Goal: Information Seeking & Learning: Learn about a topic

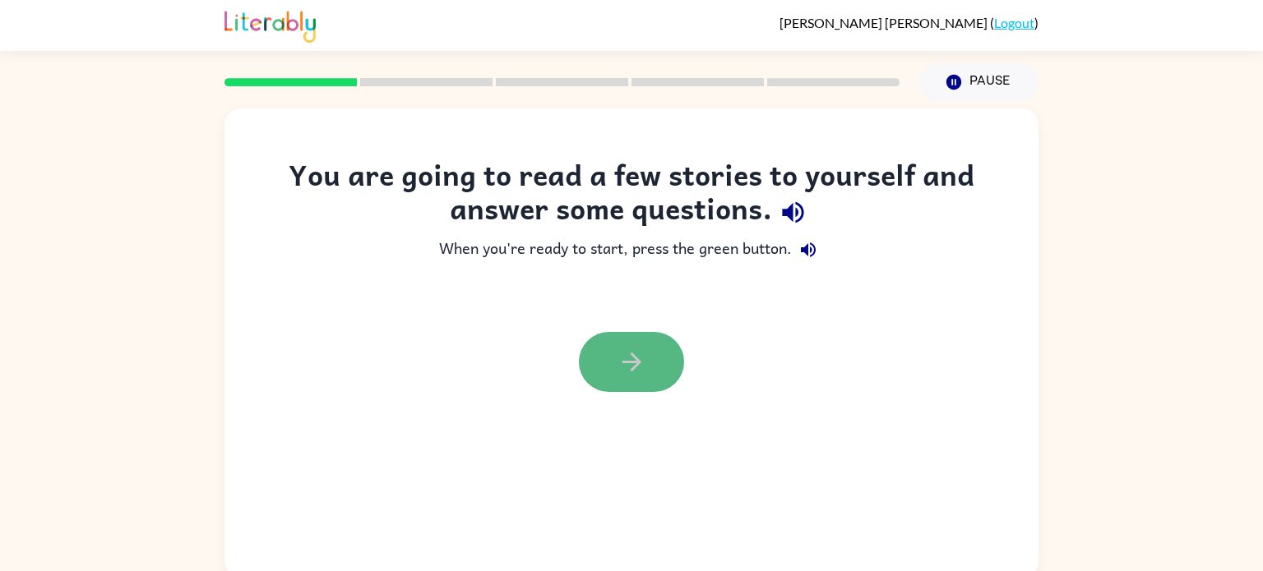
click at [618, 372] on icon "button" at bounding box center [631, 362] width 29 height 29
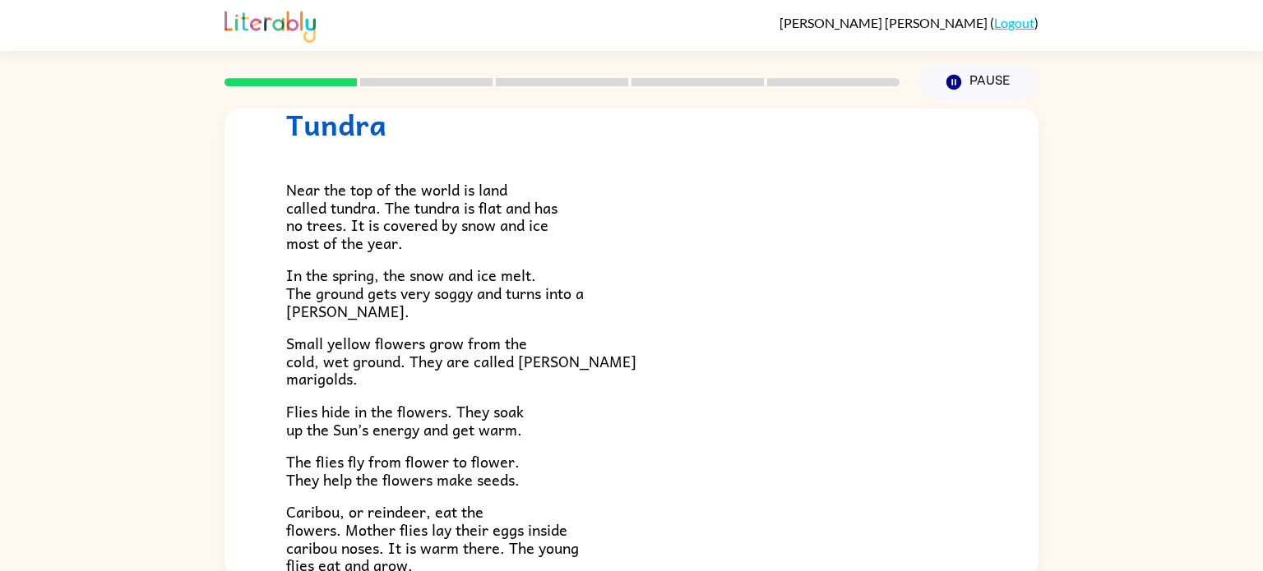
scroll to position [66, 0]
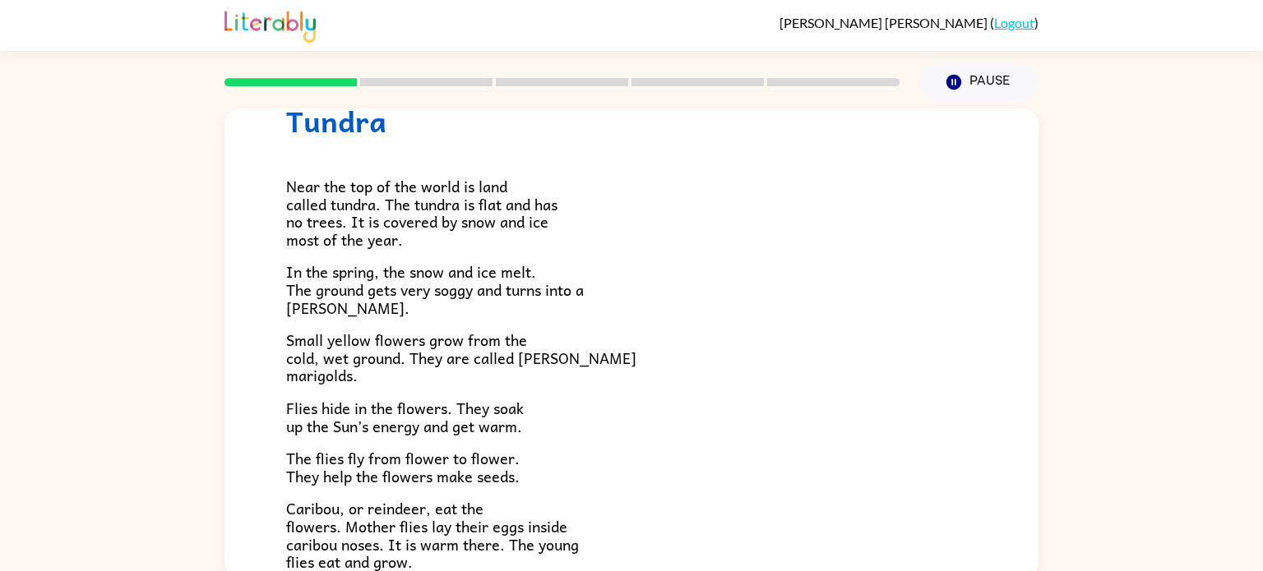
click at [782, 235] on p "Near the top of the world is land called tundra. The tundra is flat and has no …" at bounding box center [631, 213] width 691 height 71
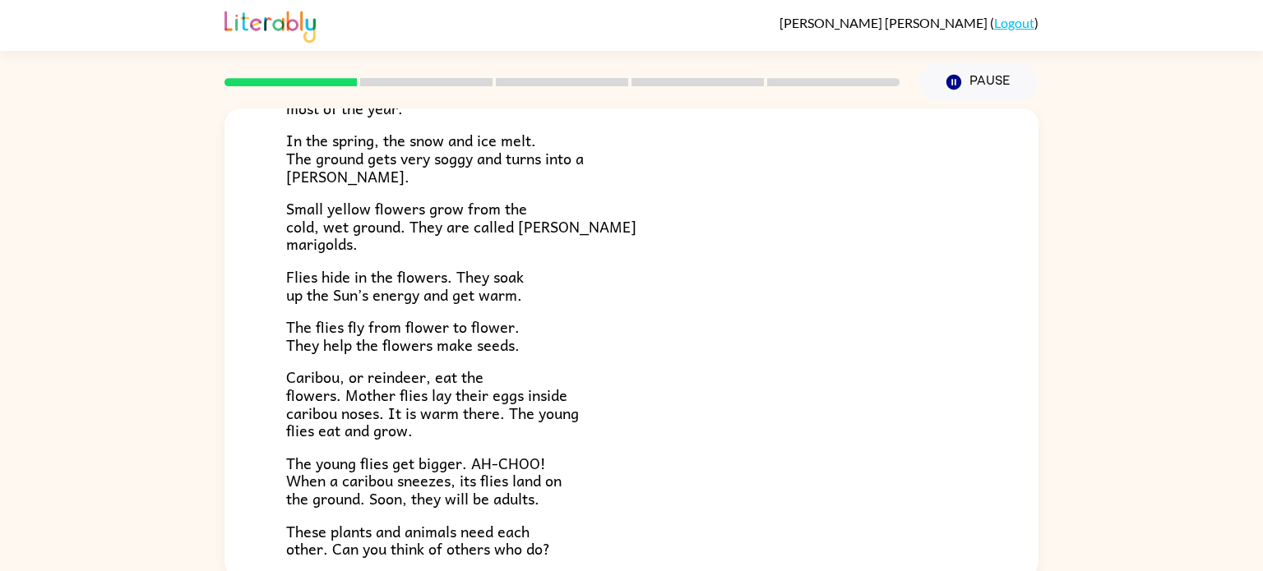
scroll to position [230, 0]
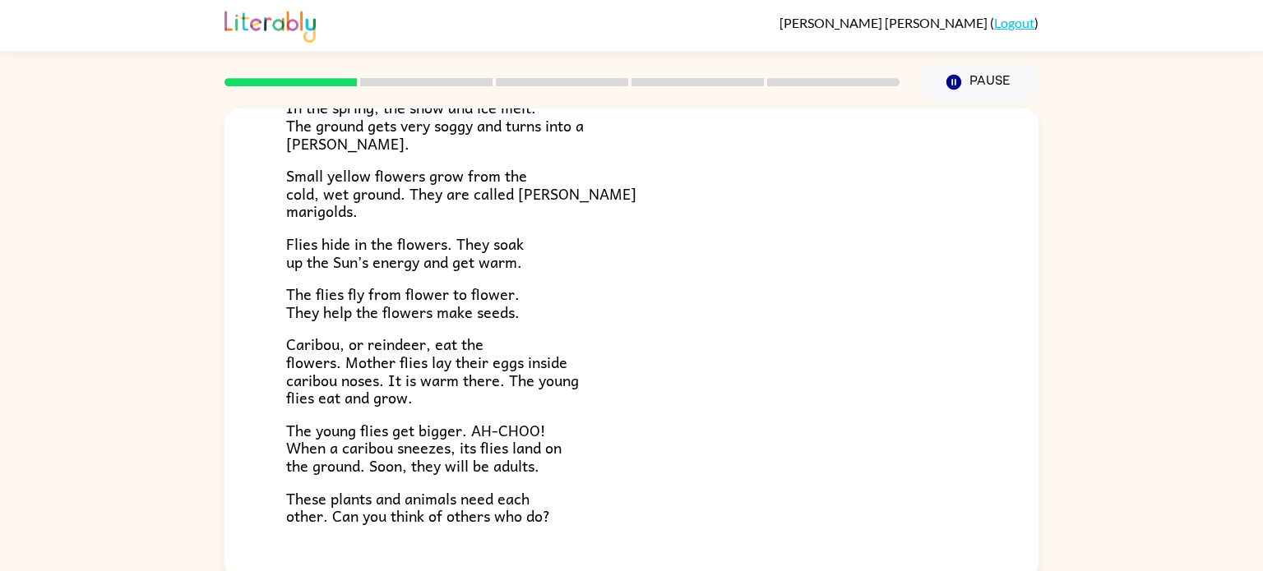
click at [782, 235] on p "Flies hide in the flowers. They soak up the Sun’s energy and get warm." at bounding box center [631, 252] width 691 height 35
click at [472, 80] on rect at bounding box center [426, 82] width 132 height 8
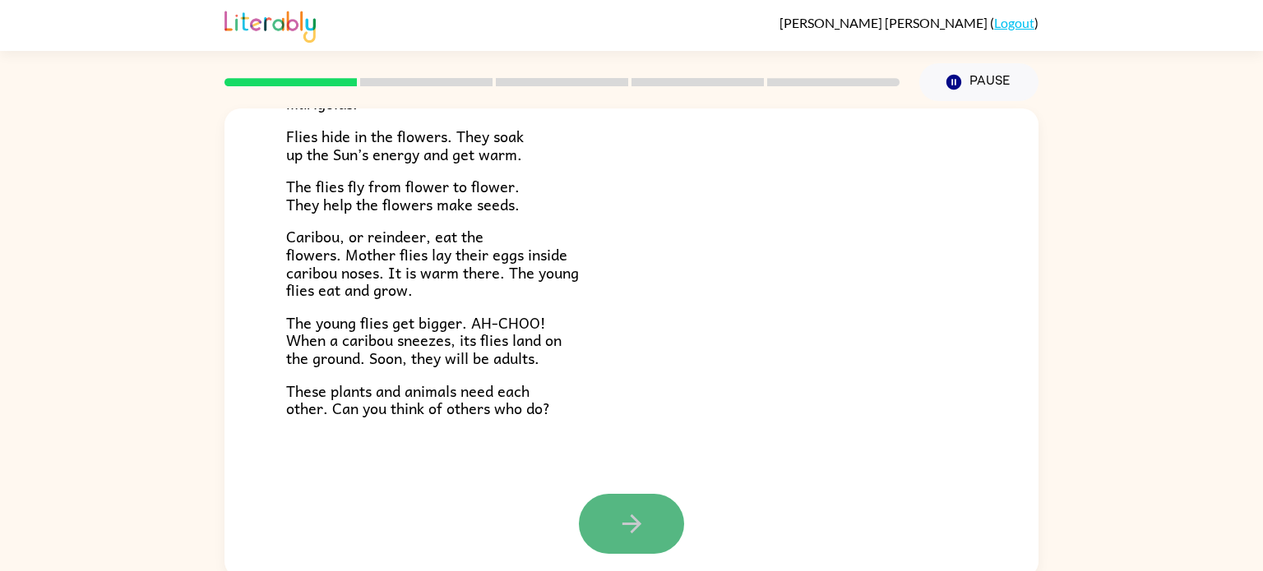
click at [646, 521] on button "button" at bounding box center [631, 524] width 105 height 60
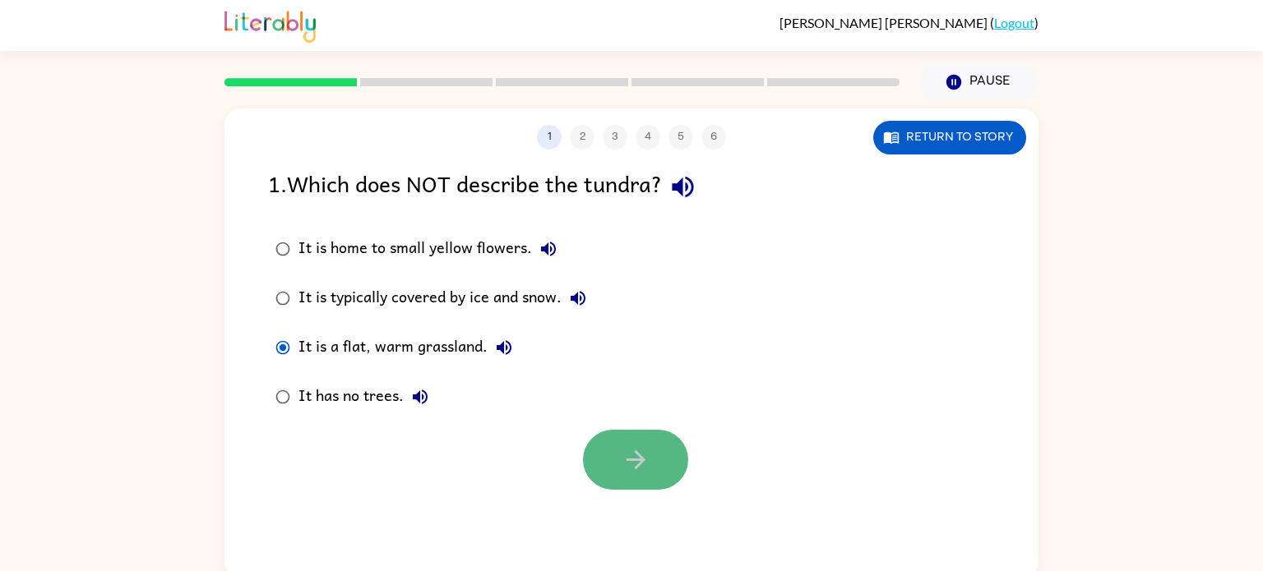
click at [599, 467] on button "button" at bounding box center [635, 460] width 105 height 60
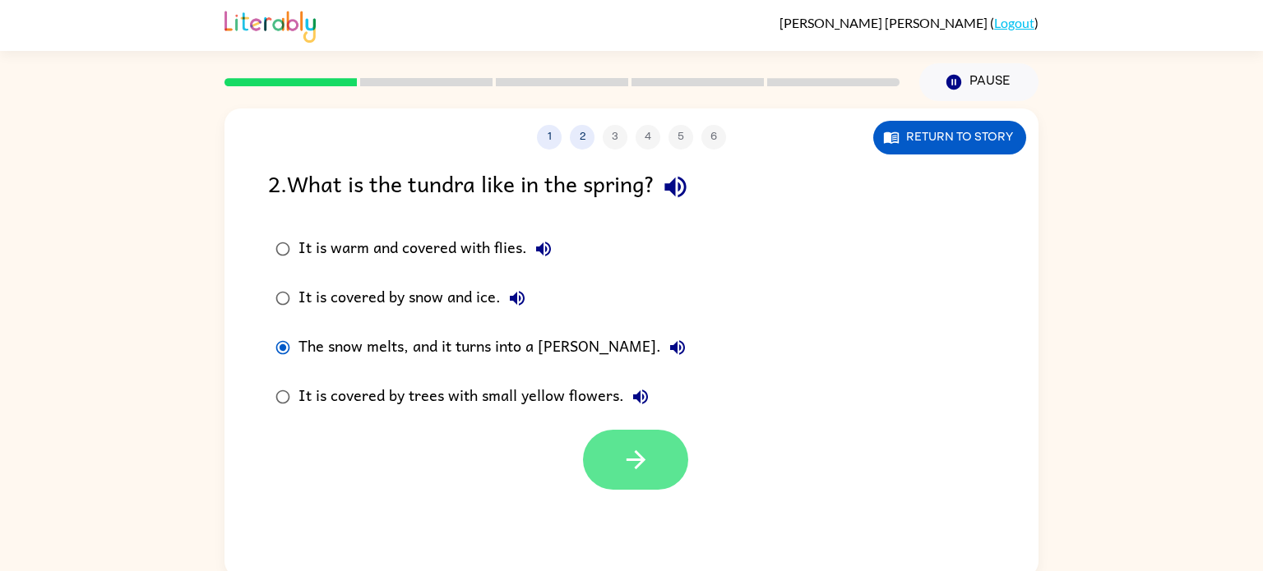
click at [602, 450] on button "button" at bounding box center [635, 460] width 105 height 60
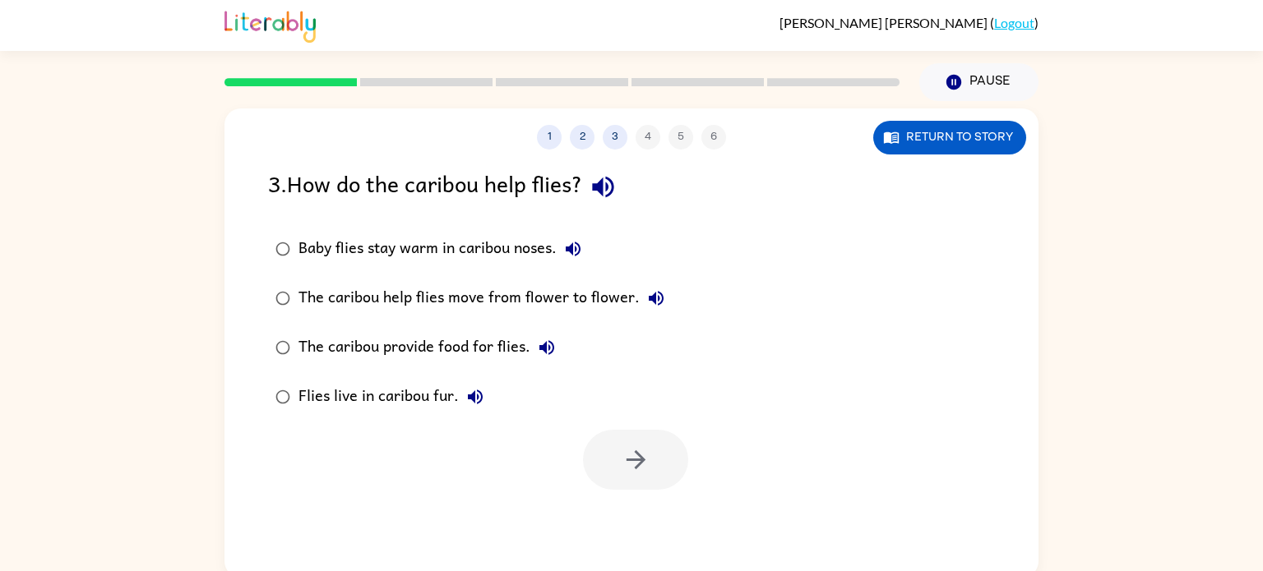
click at [382, 247] on div "Baby flies stay warm in caribou noses." at bounding box center [443, 249] width 291 height 33
click at [640, 449] on icon "button" at bounding box center [635, 460] width 29 height 29
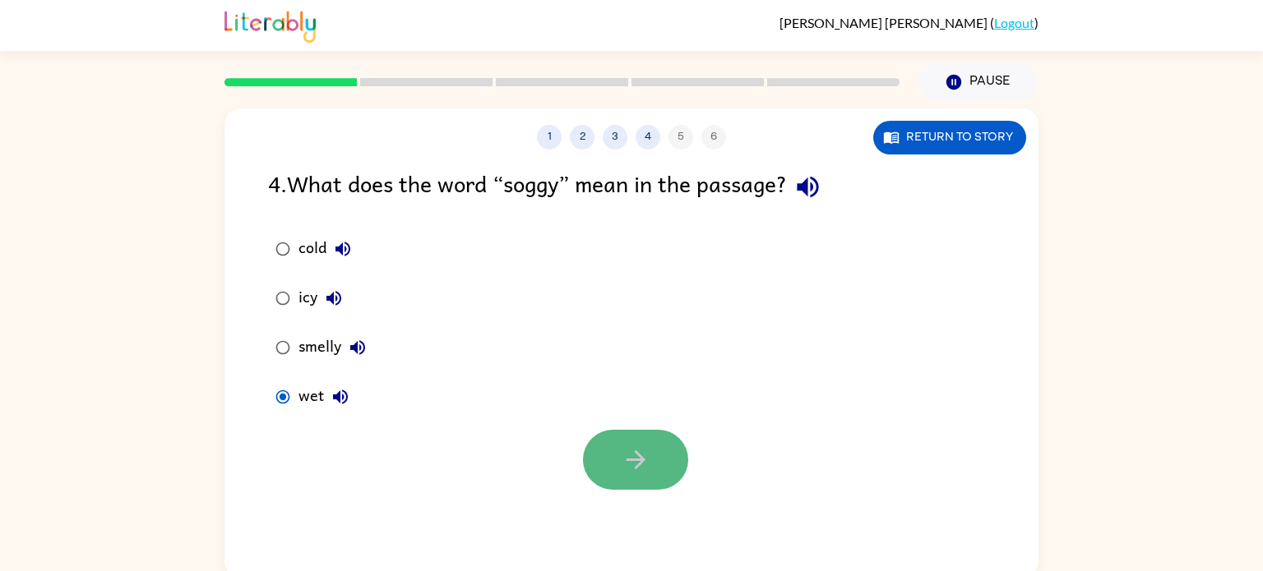
click at [628, 435] on button "button" at bounding box center [635, 460] width 105 height 60
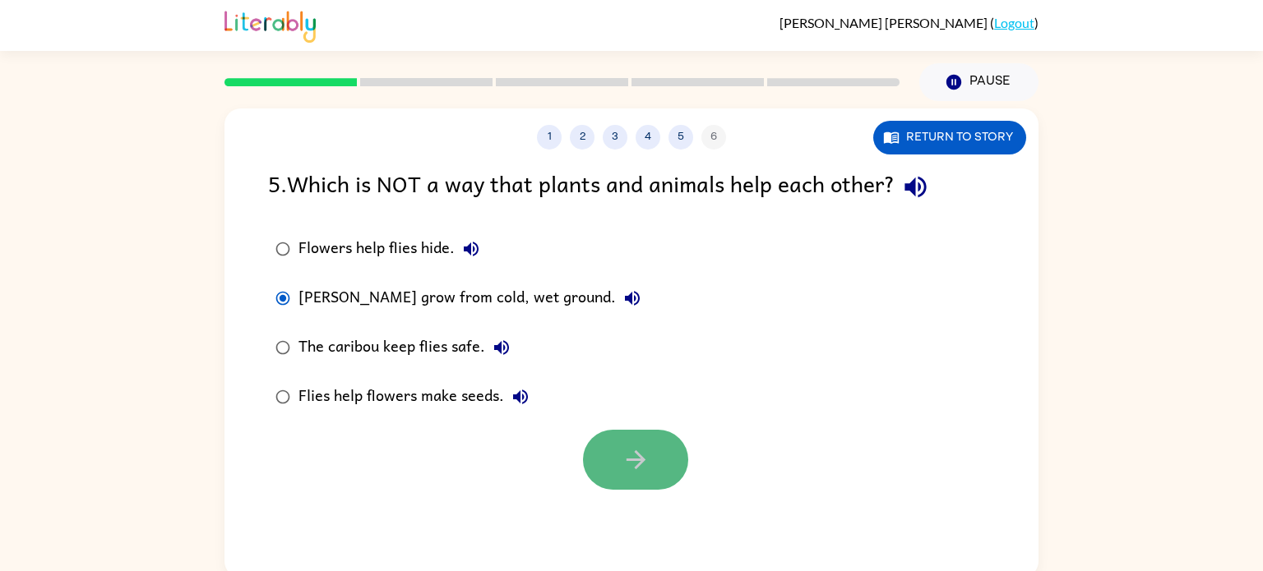
click at [648, 449] on icon "button" at bounding box center [635, 460] width 29 height 29
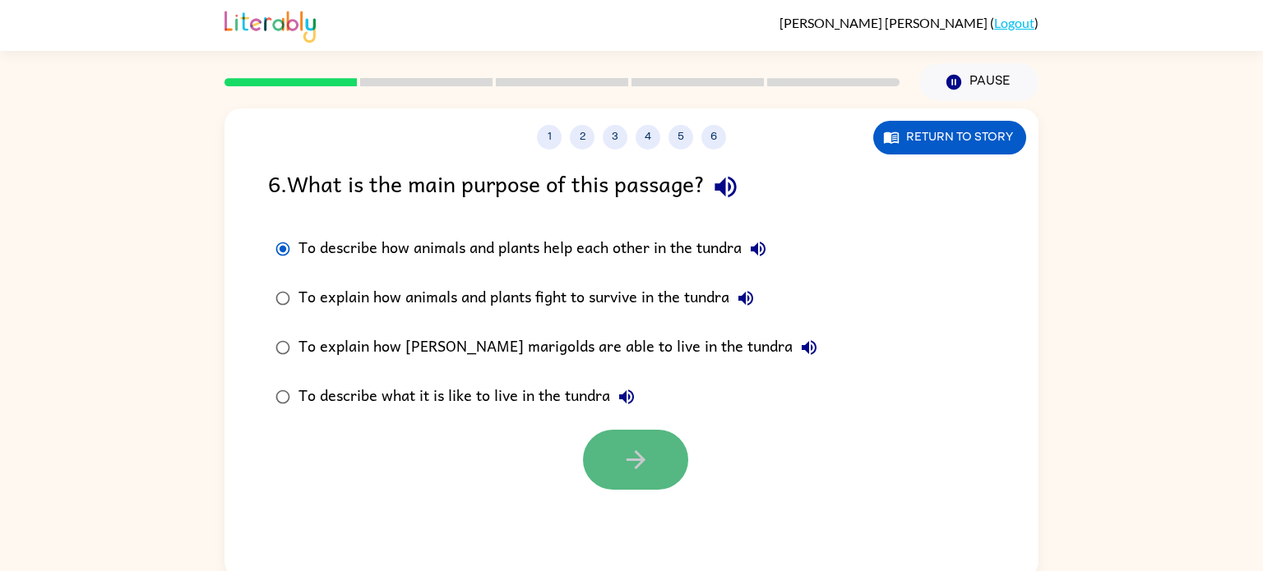
click at [603, 456] on button "button" at bounding box center [635, 460] width 105 height 60
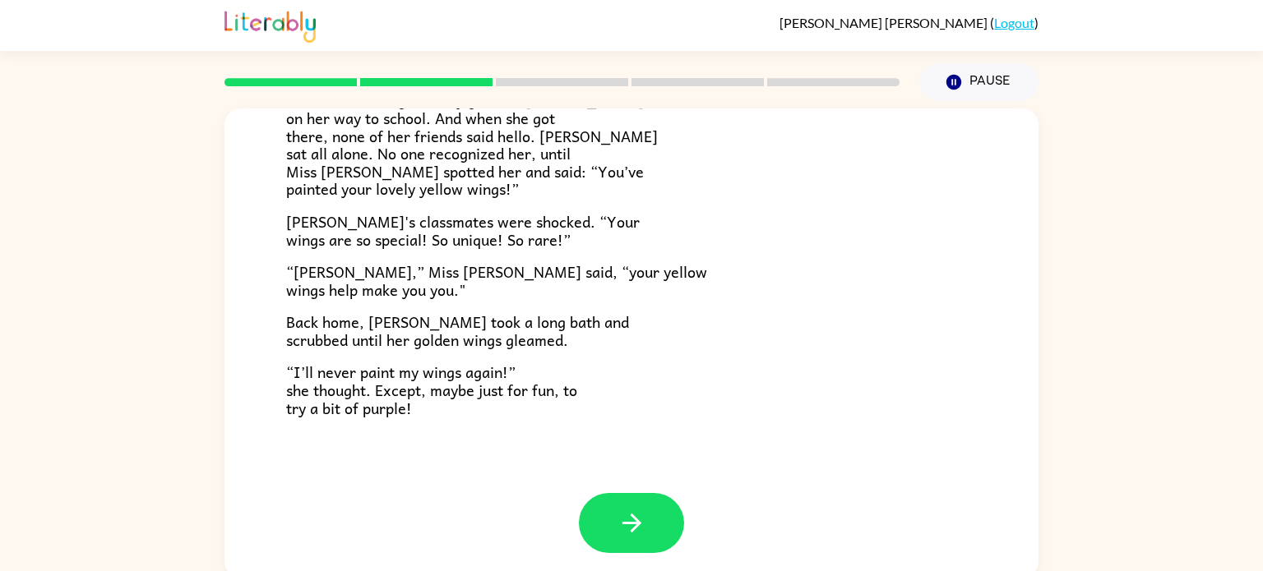
scroll to position [7, 0]
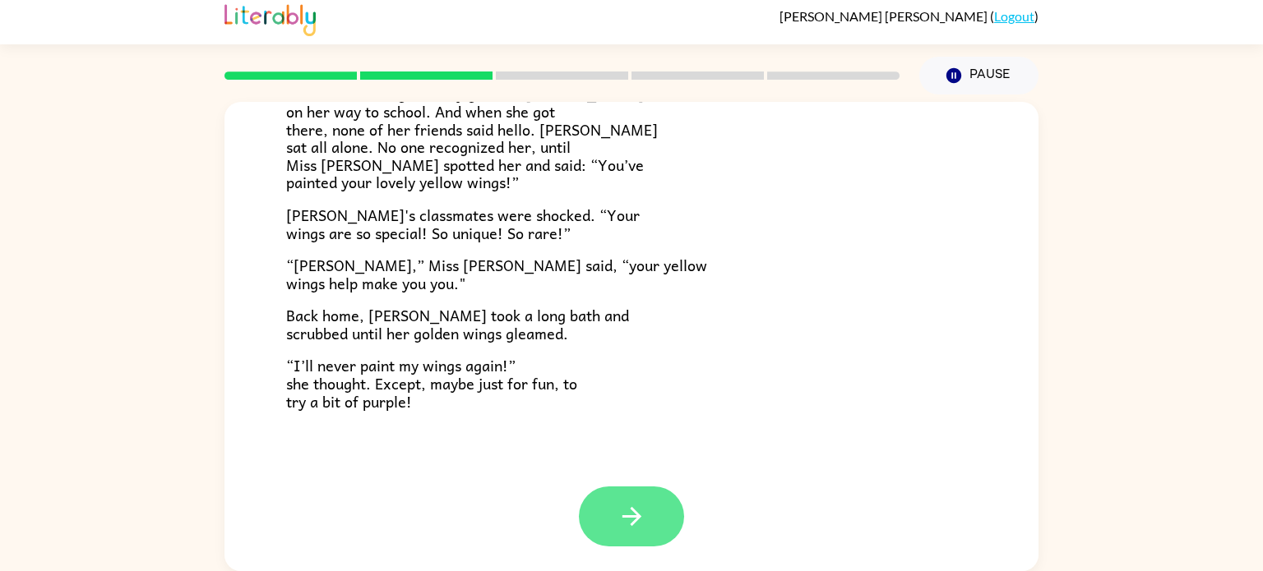
click at [642, 516] on icon "button" at bounding box center [631, 516] width 29 height 29
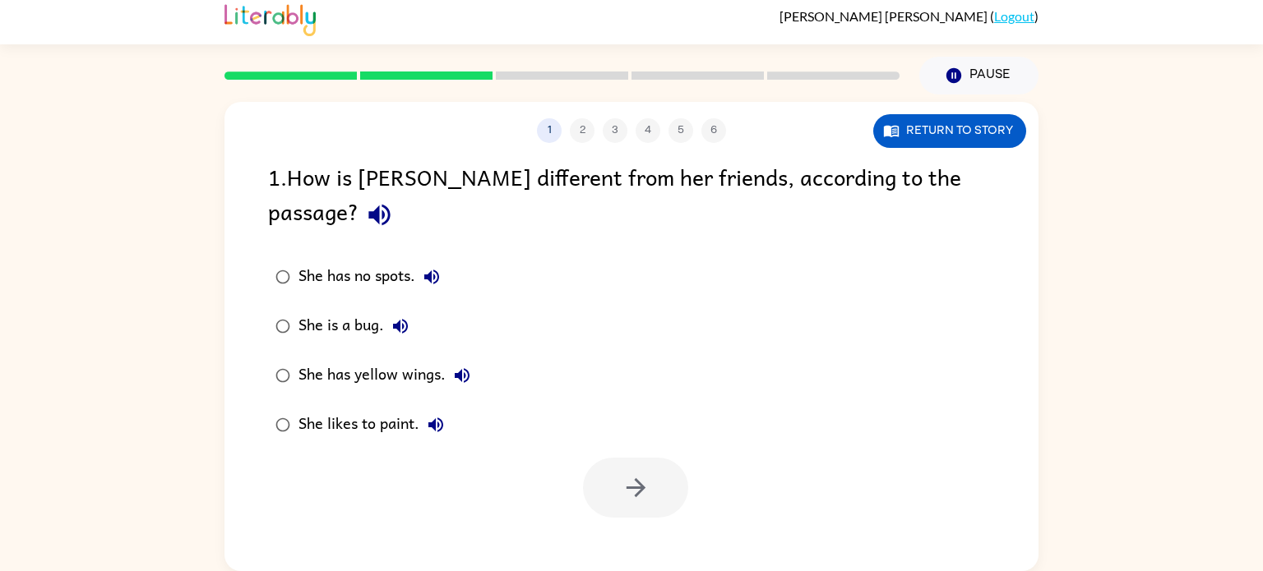
scroll to position [0, 0]
click at [606, 458] on button "button" at bounding box center [635, 488] width 105 height 60
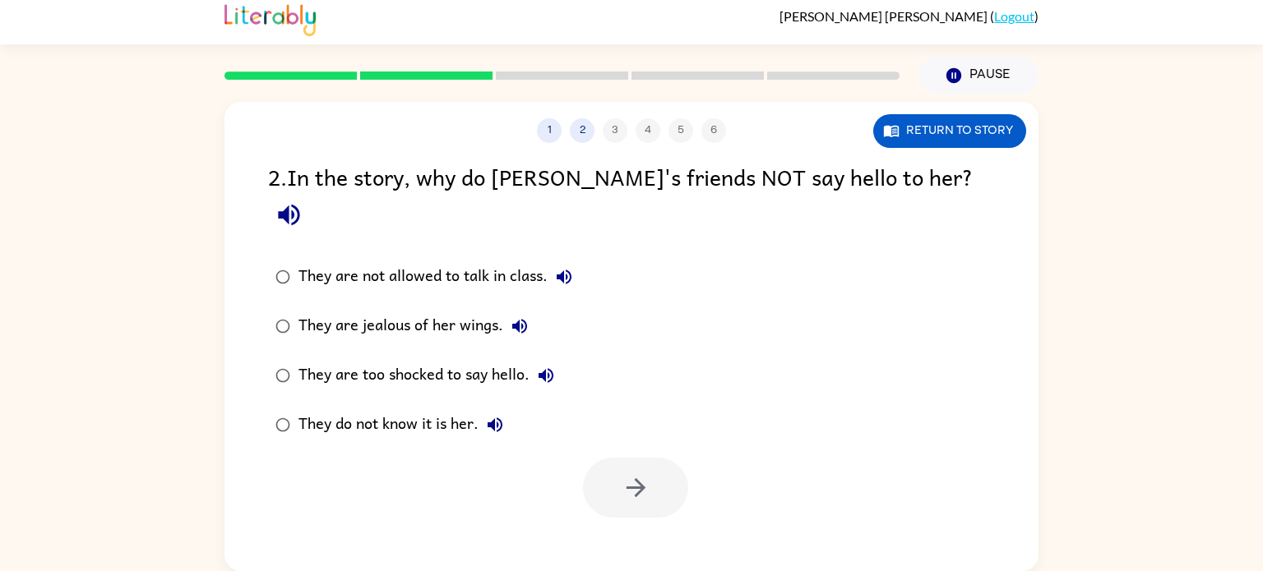
click at [924, 180] on div "2 . In the story, why do [PERSON_NAME]'s friends NOT say hello to her?" at bounding box center [631, 197] width 727 height 76
click at [933, 120] on button "Return to story" at bounding box center [949, 131] width 153 height 34
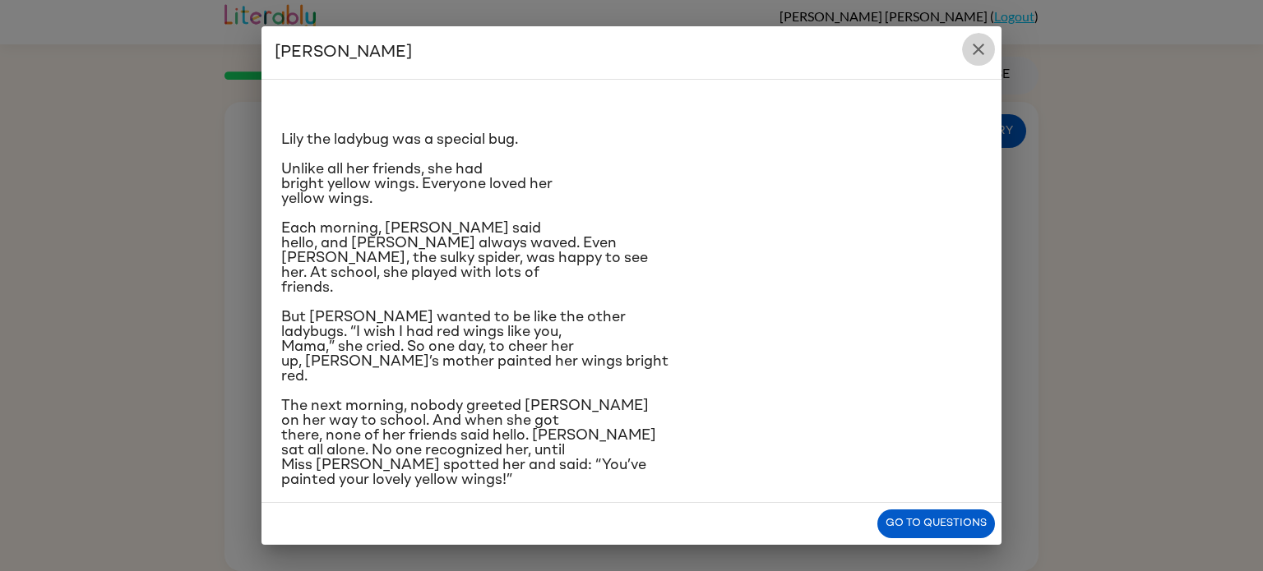
click at [977, 39] on button "close" at bounding box center [978, 49] width 33 height 33
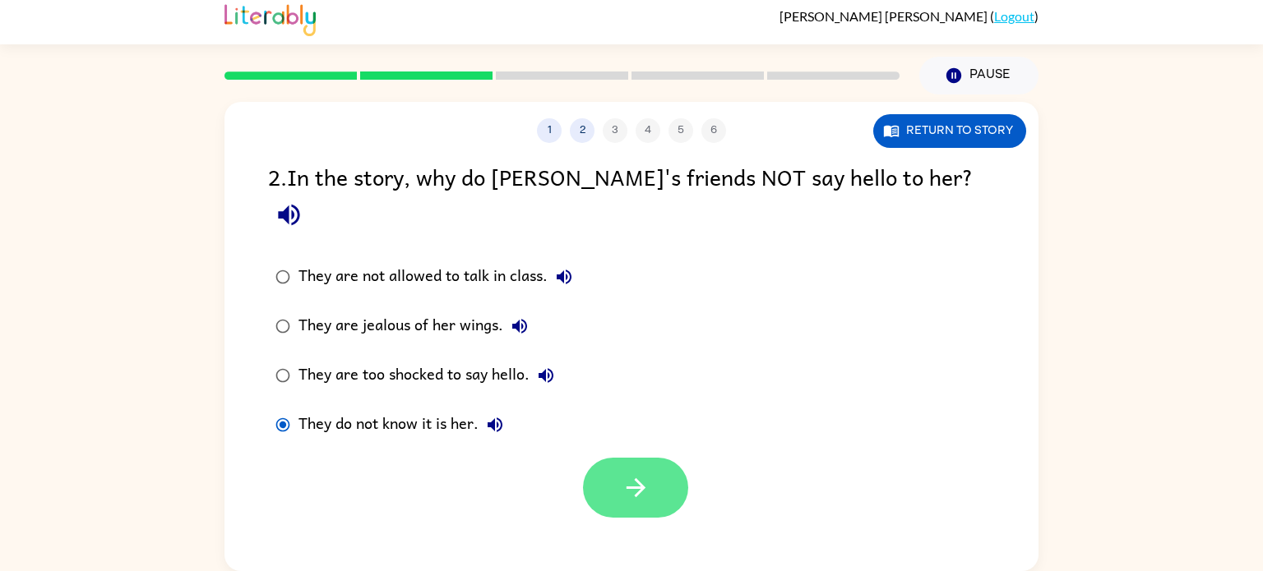
click at [639, 474] on icon "button" at bounding box center [635, 488] width 29 height 29
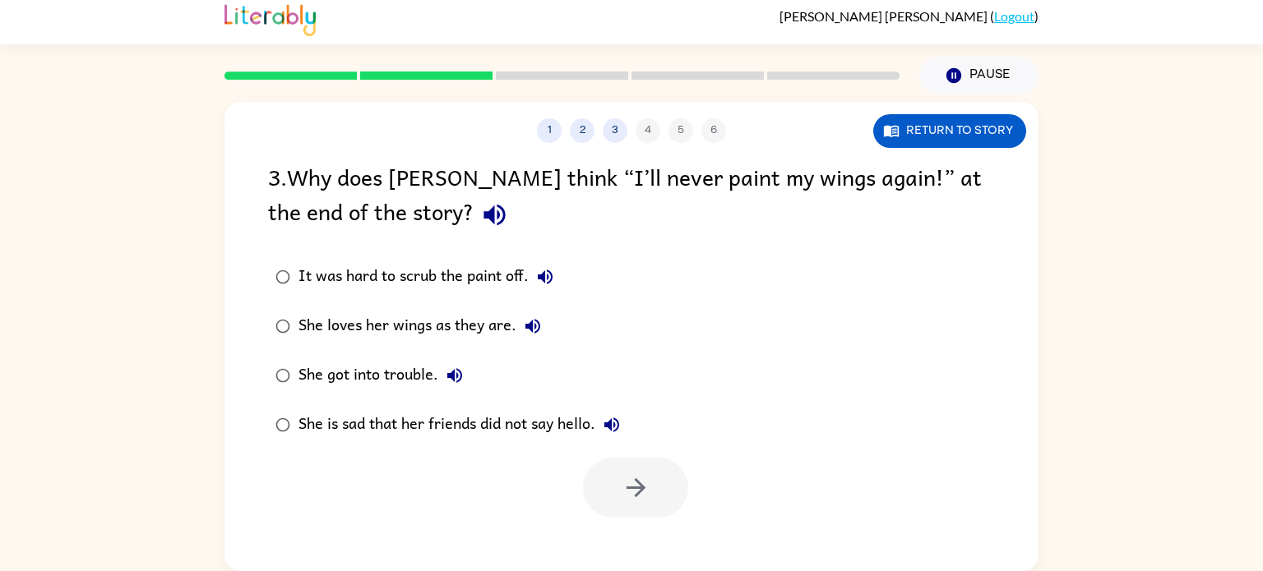
click at [302, 330] on div "She loves her wings as they are." at bounding box center [423, 326] width 251 height 33
click at [616, 506] on button "button" at bounding box center [635, 488] width 105 height 60
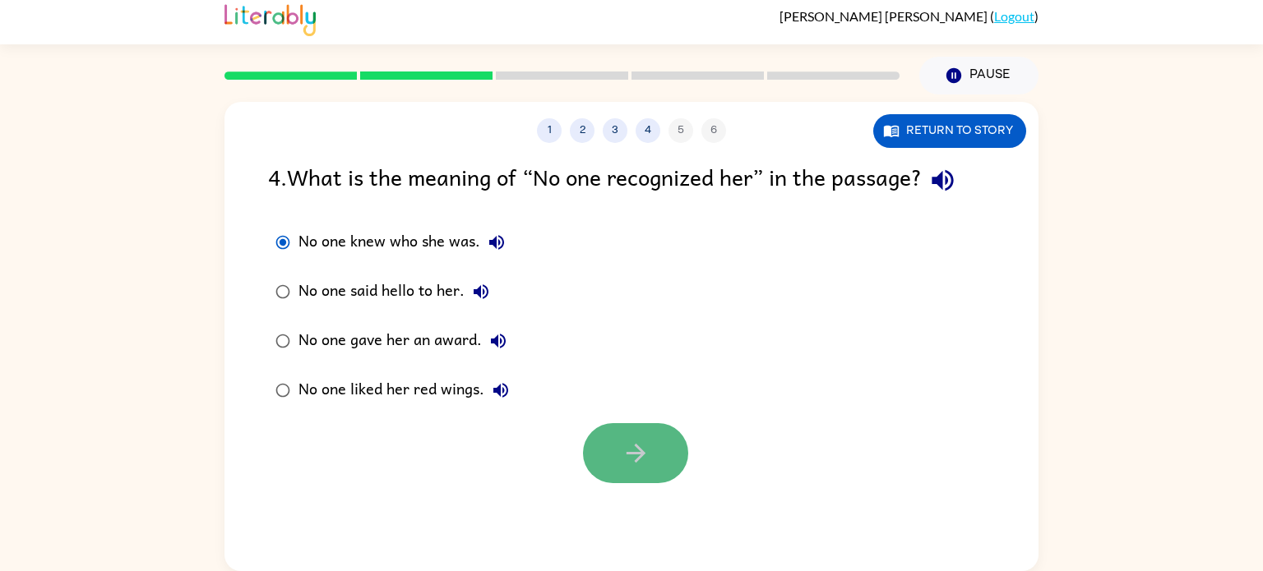
click at [638, 433] on button "button" at bounding box center [635, 453] width 105 height 60
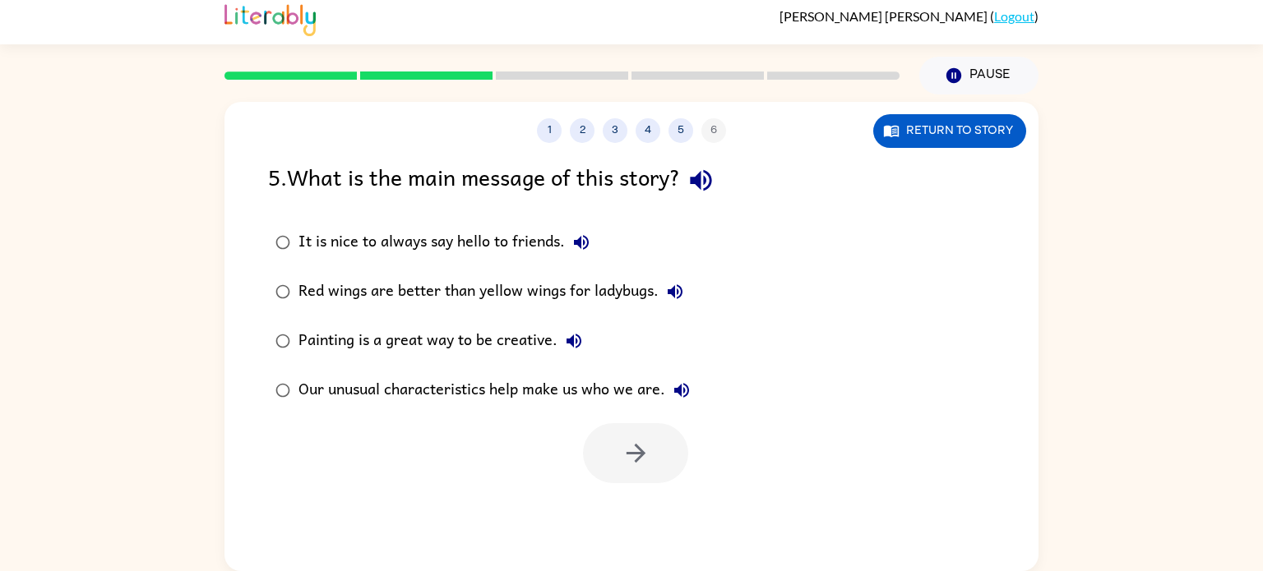
click at [326, 388] on div "Our unusual characteristics help make us who we are." at bounding box center [498, 390] width 400 height 33
click at [647, 430] on button "button" at bounding box center [635, 453] width 105 height 60
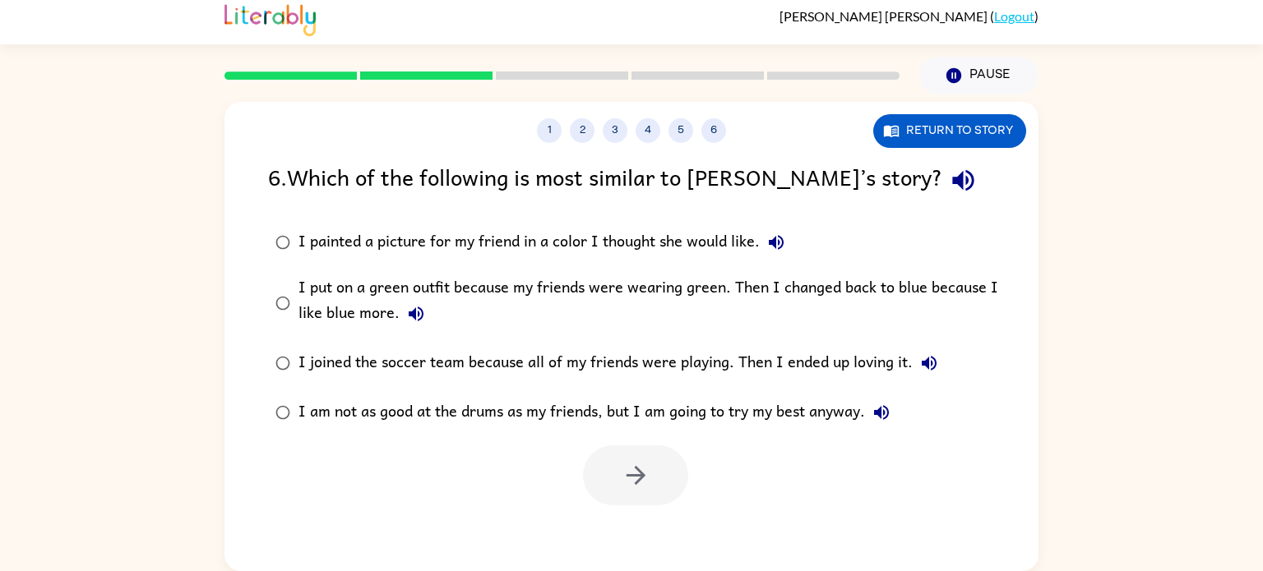
click at [337, 306] on div "I put on a green outfit because my friends were wearing green. Then I changed b…" at bounding box center [657, 302] width 718 height 55
click at [654, 478] on button "button" at bounding box center [635, 476] width 105 height 60
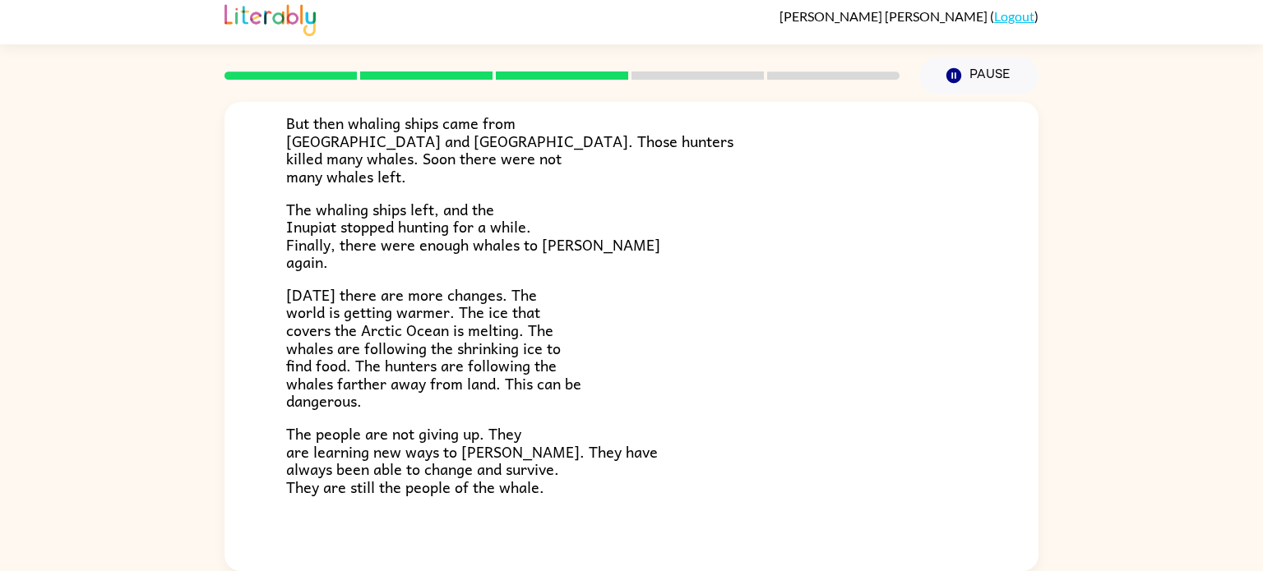
scroll to position [554, 0]
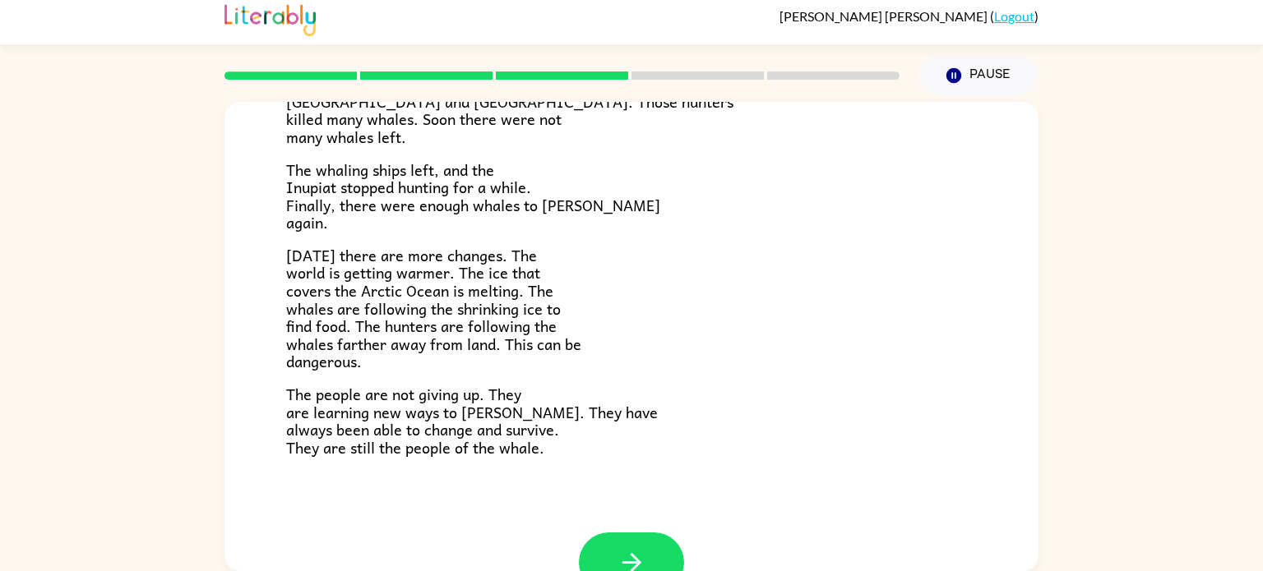
scroll to position [509, 0]
click at [607, 533] on button "button" at bounding box center [631, 562] width 105 height 60
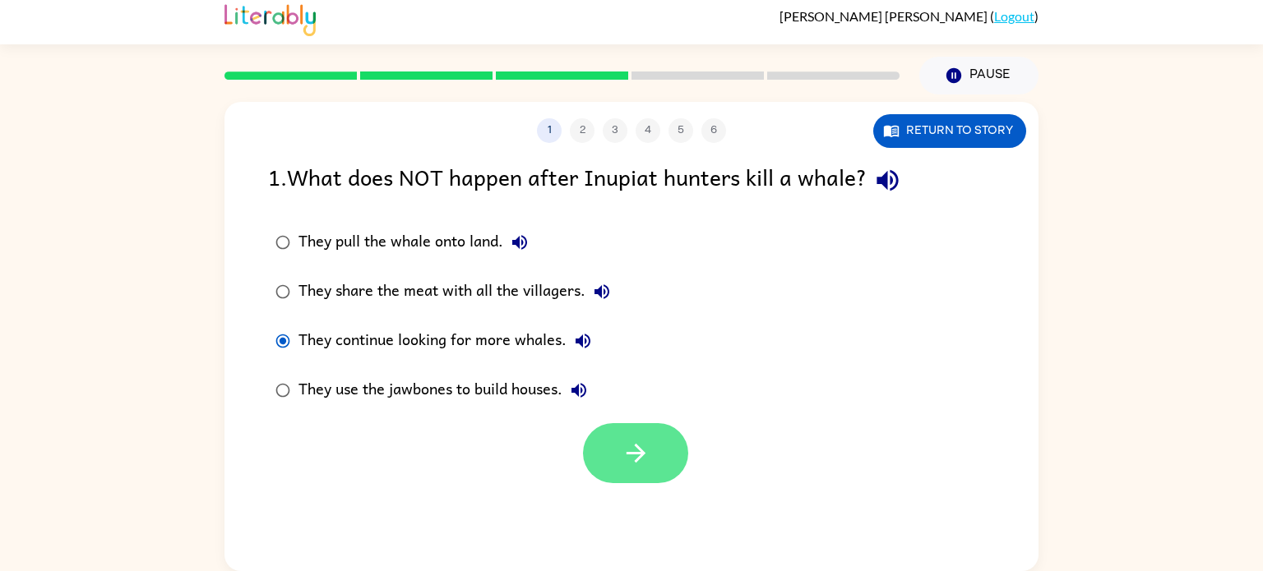
click at [605, 470] on button "button" at bounding box center [635, 453] width 105 height 60
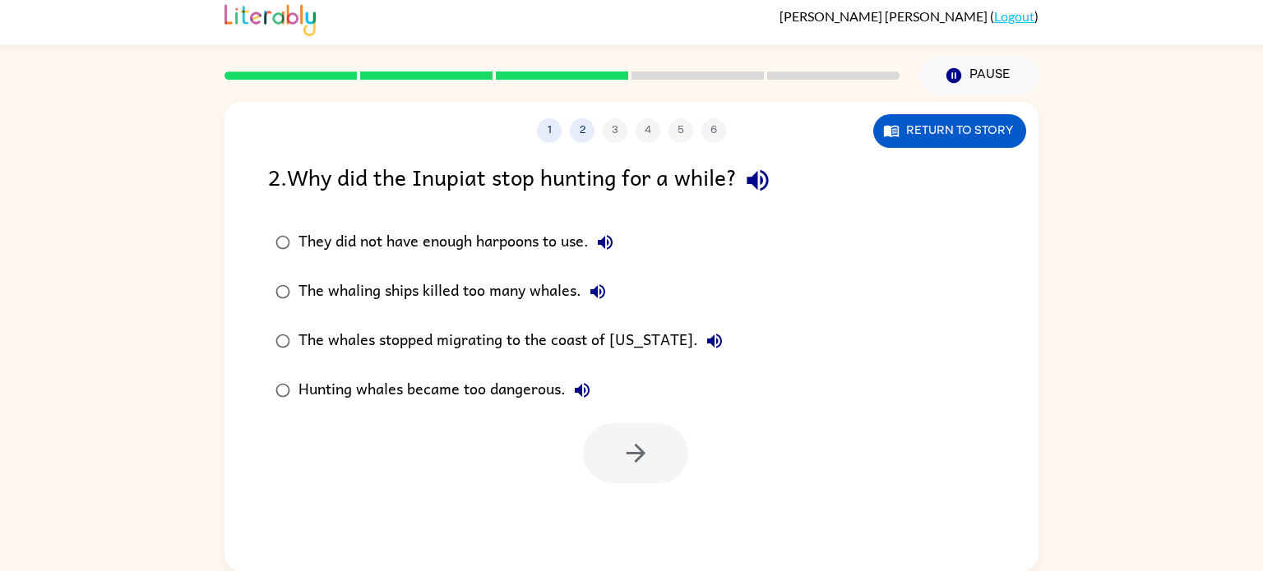
click at [313, 338] on div "The whales stopped migrating to the coast of Alaska." at bounding box center [514, 341] width 432 height 33
click at [637, 441] on icon "button" at bounding box center [635, 453] width 29 height 29
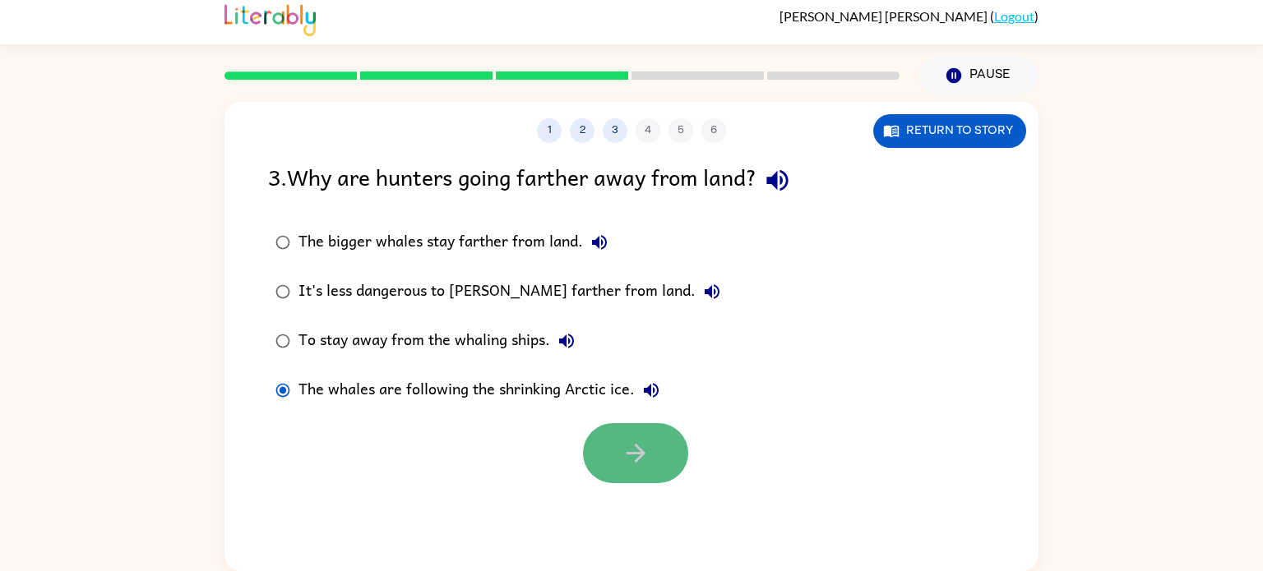
click at [612, 441] on button "button" at bounding box center [635, 453] width 105 height 60
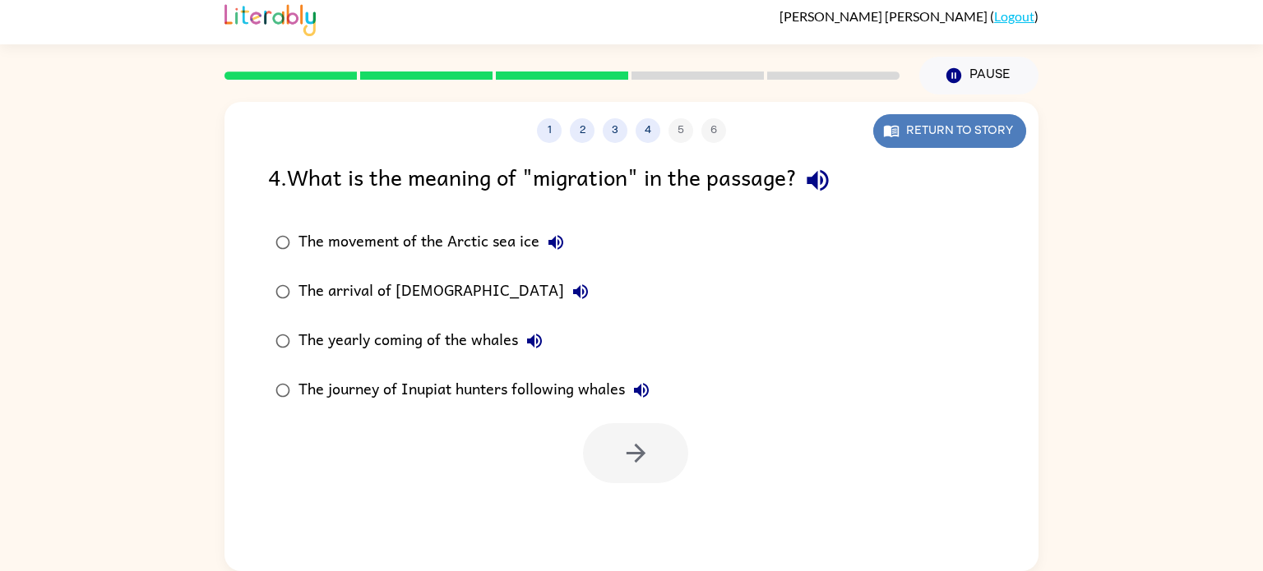
click at [956, 127] on button "Return to story" at bounding box center [949, 131] width 153 height 34
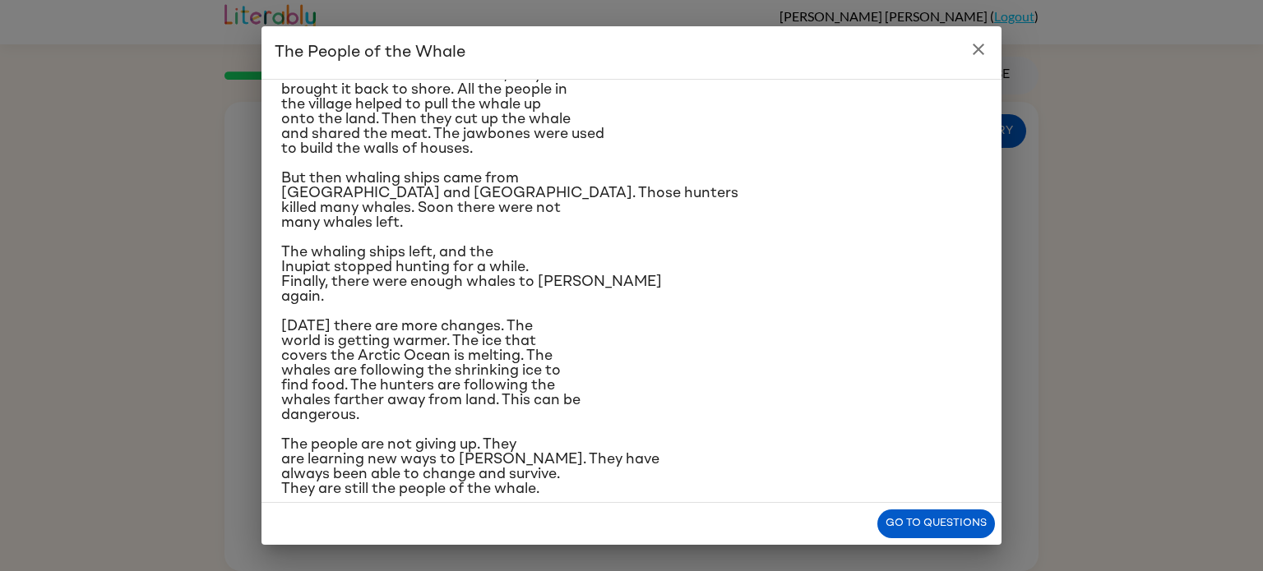
scroll to position [266, 0]
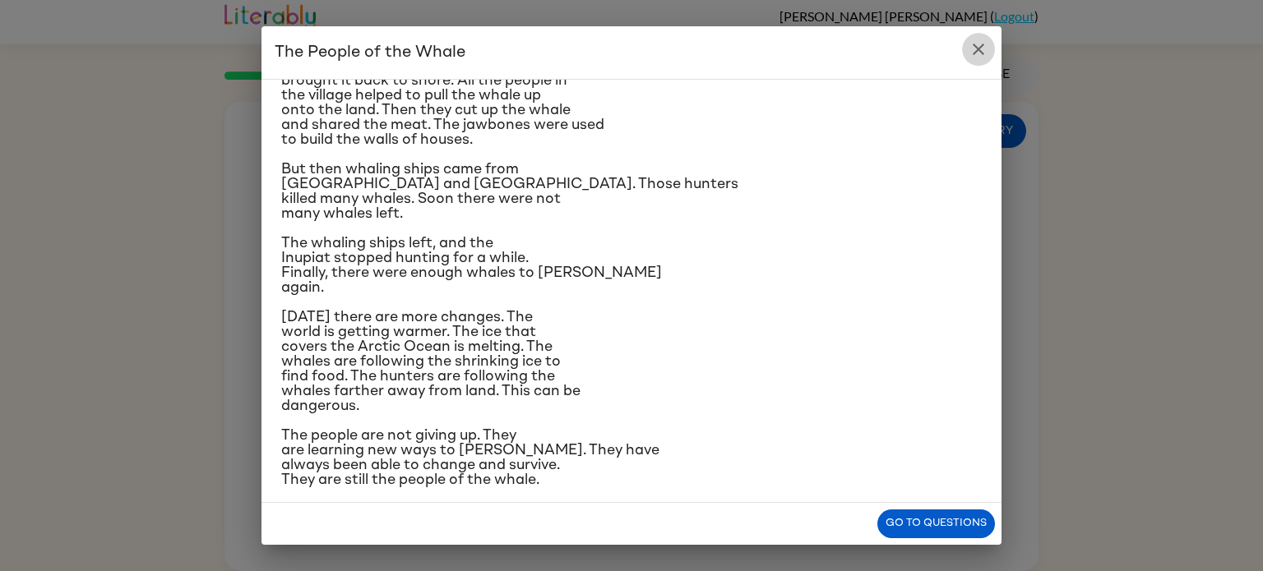
click at [973, 47] on icon "close" at bounding box center [978, 49] width 20 height 20
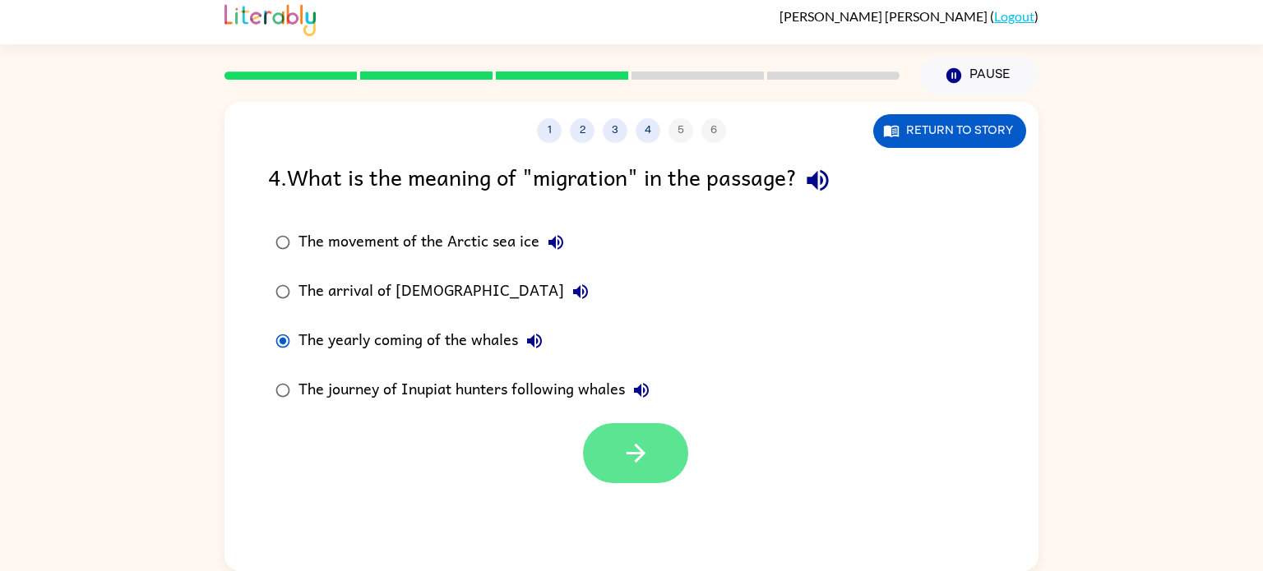
click at [649, 437] on button "button" at bounding box center [635, 453] width 105 height 60
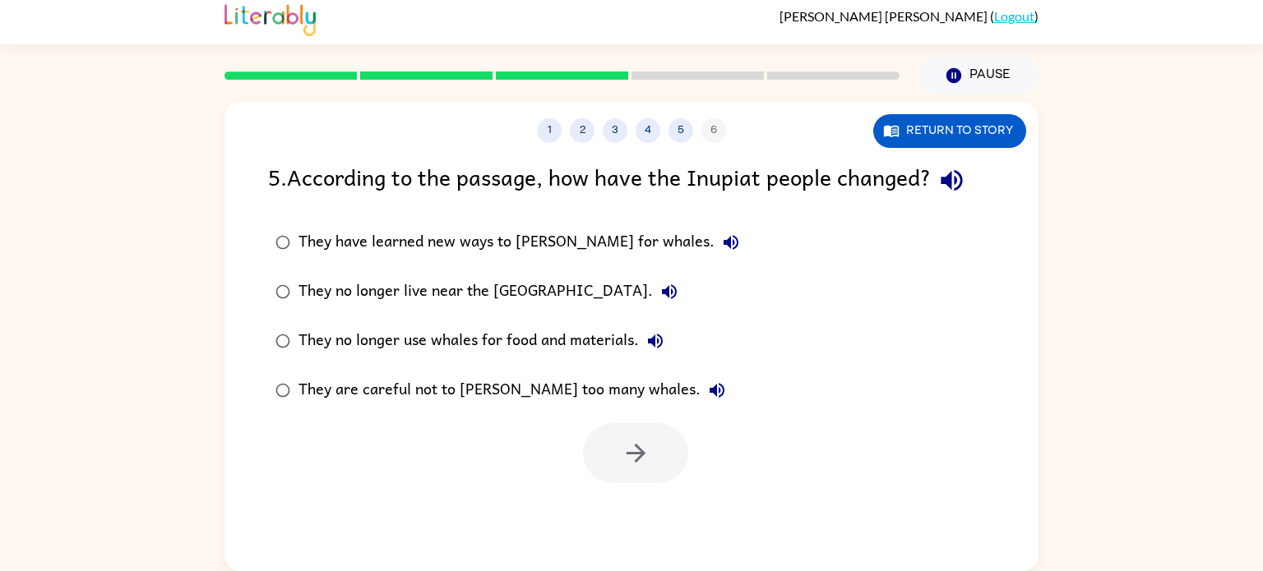
click at [483, 235] on div "They have learned new ways to hunt for whales." at bounding box center [522, 242] width 449 height 33
click at [649, 435] on button "button" at bounding box center [635, 453] width 105 height 60
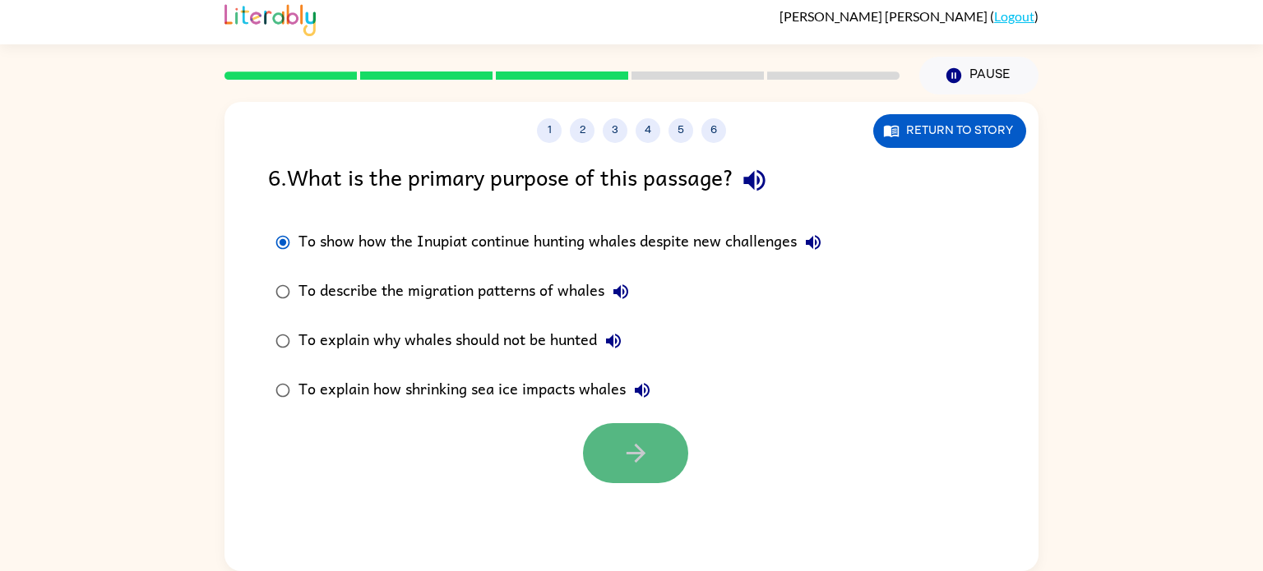
click at [638, 462] on icon "button" at bounding box center [635, 453] width 29 height 29
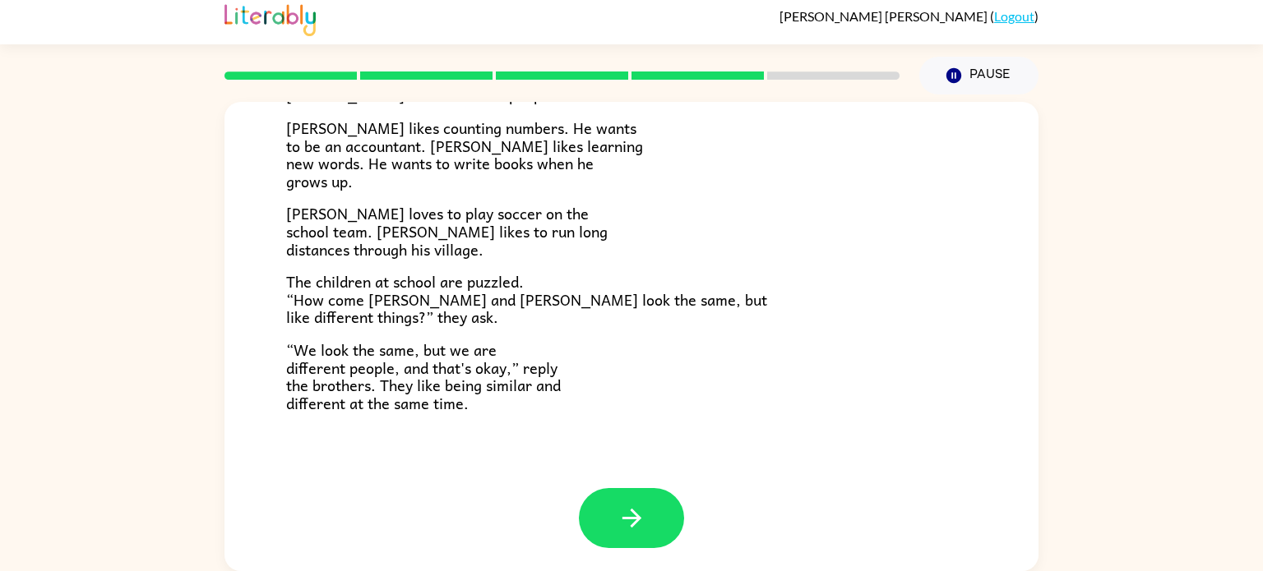
scroll to position [355, 0]
click at [634, 524] on icon "button" at bounding box center [631, 517] width 29 height 29
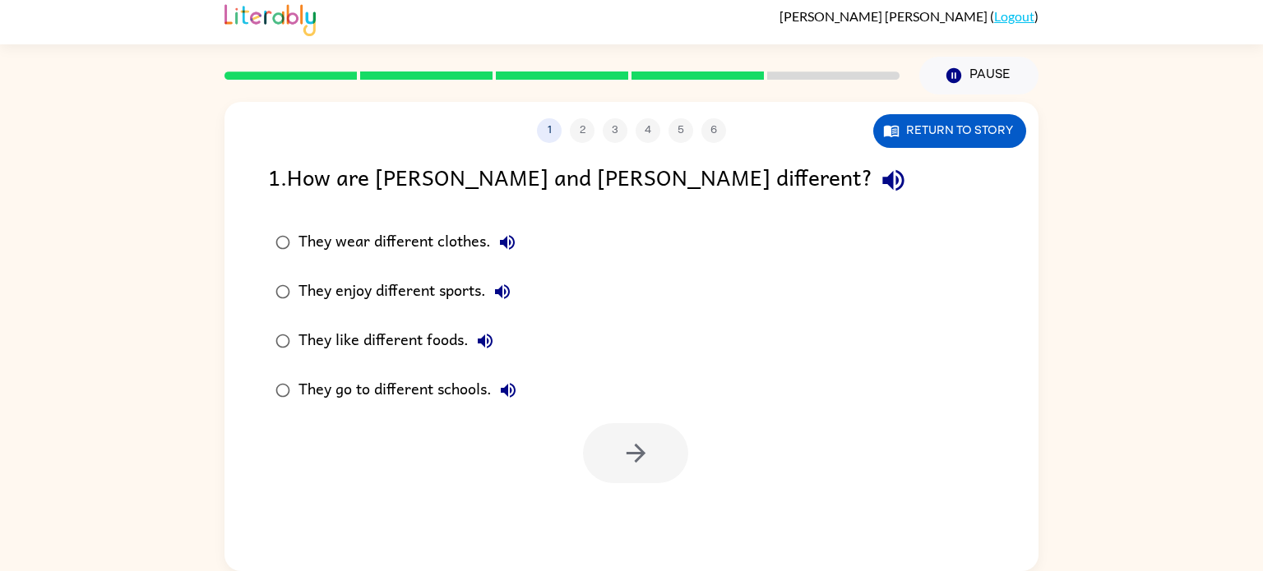
click at [461, 293] on div "They enjoy different sports." at bounding box center [408, 291] width 220 height 33
click at [672, 463] on button "button" at bounding box center [635, 453] width 105 height 60
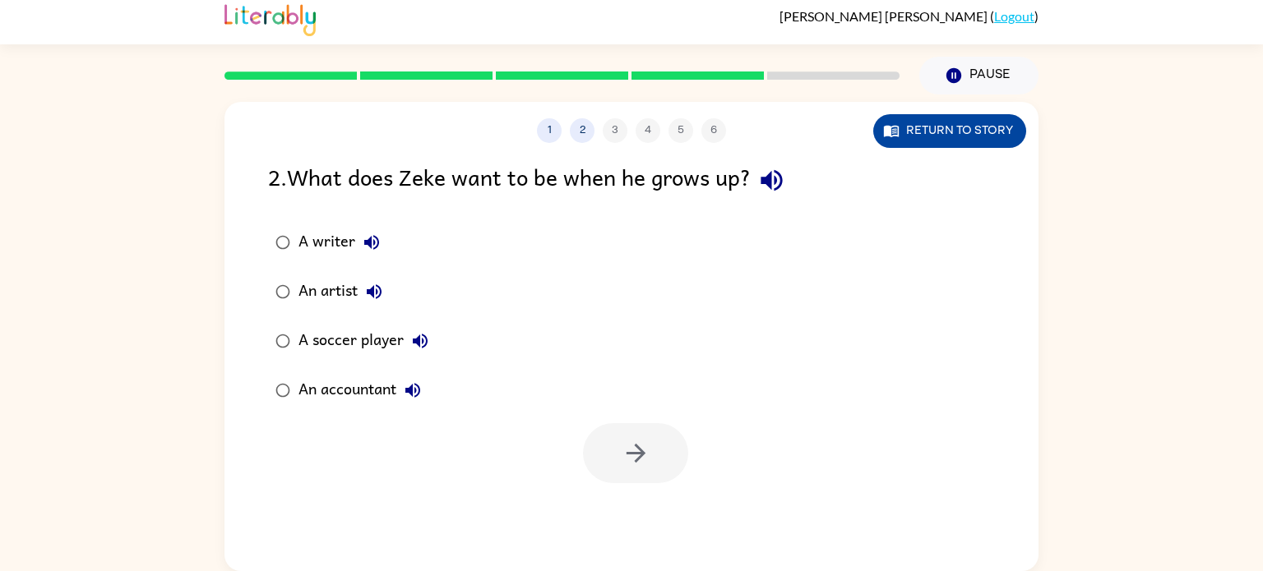
click at [912, 118] on button "Return to story" at bounding box center [949, 131] width 153 height 34
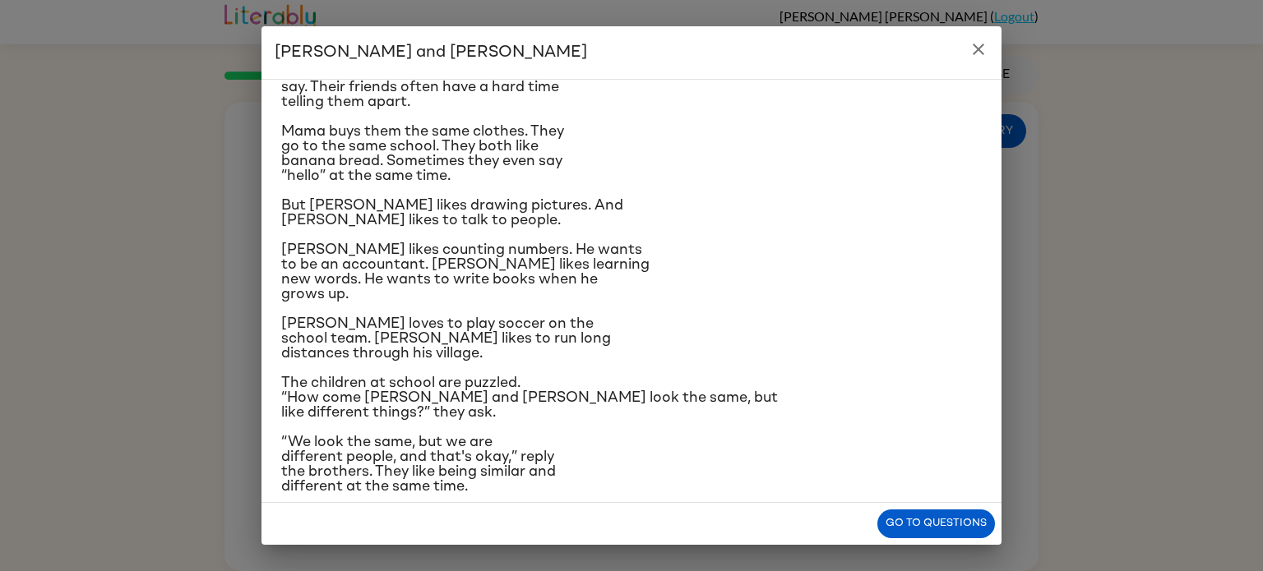
scroll to position [108, 0]
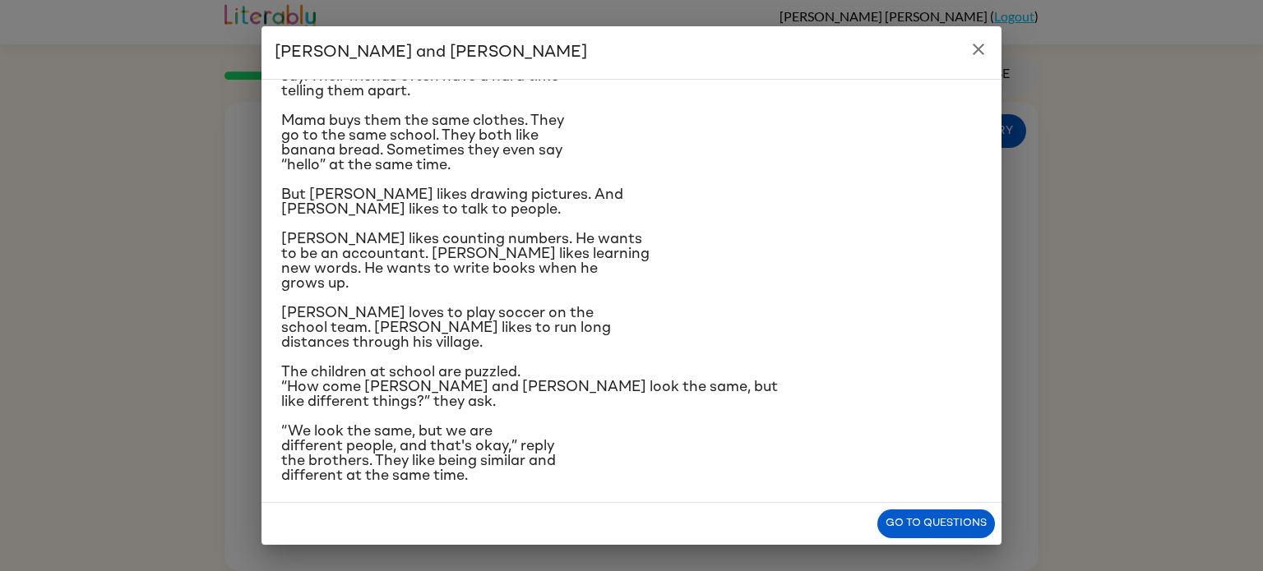
click at [988, 42] on button "close" at bounding box center [978, 49] width 33 height 33
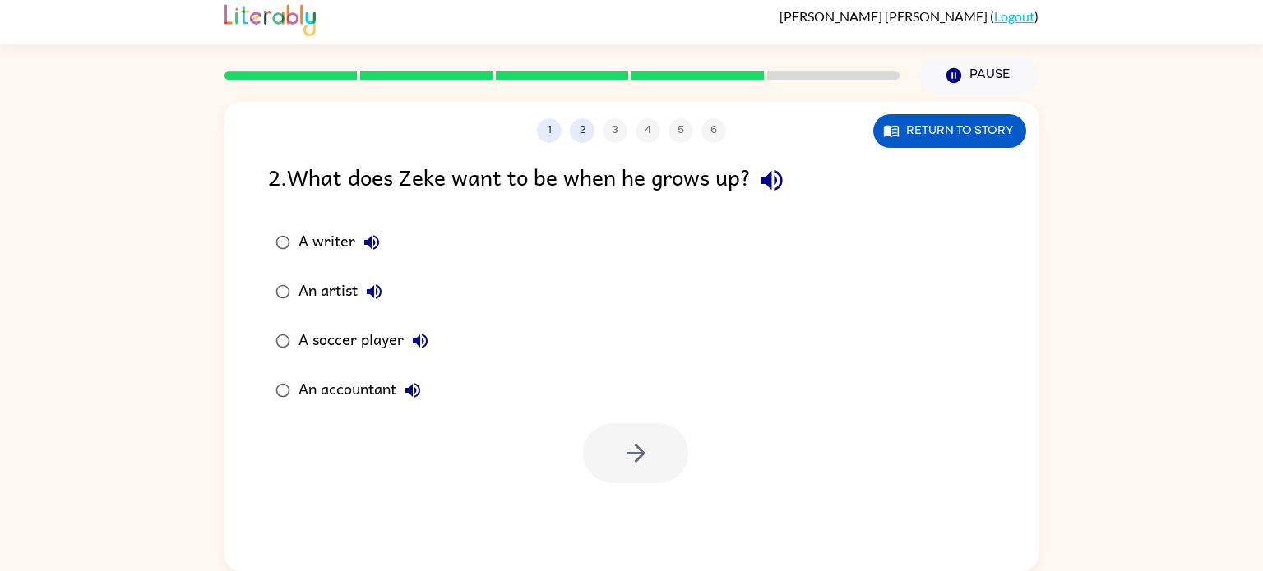
click at [307, 234] on div "A writer" at bounding box center [343, 242] width 90 height 33
click at [631, 439] on icon "button" at bounding box center [635, 453] width 29 height 29
click at [326, 395] on div "Confused" at bounding box center [346, 390] width 96 height 33
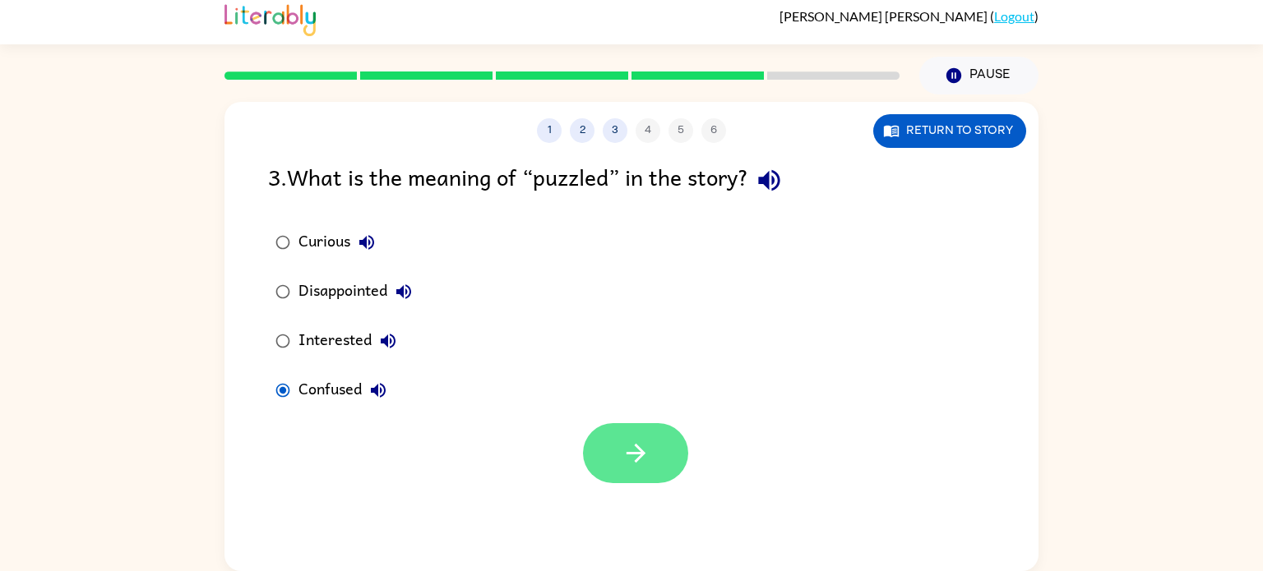
click at [665, 451] on button "button" at bounding box center [635, 453] width 105 height 60
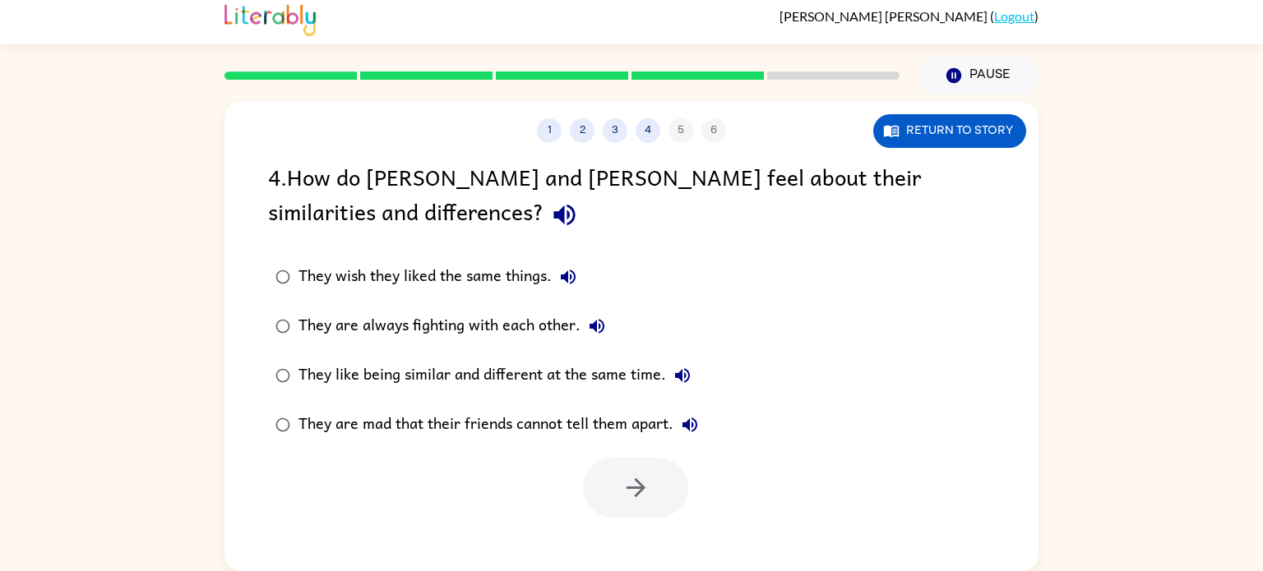
click at [330, 363] on div "They like being similar and different at the same time." at bounding box center [498, 375] width 400 height 33
click at [638, 485] on icon "button" at bounding box center [635, 488] width 29 height 29
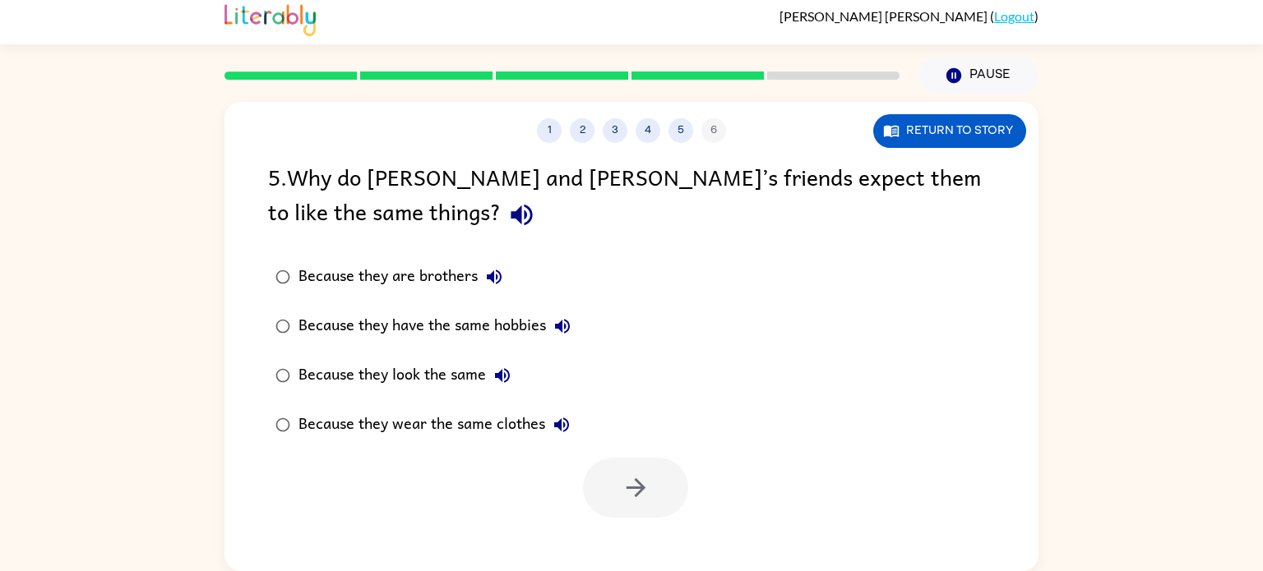
click at [304, 380] on div "Because they look the same" at bounding box center [408, 375] width 220 height 33
click at [654, 460] on button "button" at bounding box center [635, 488] width 105 height 60
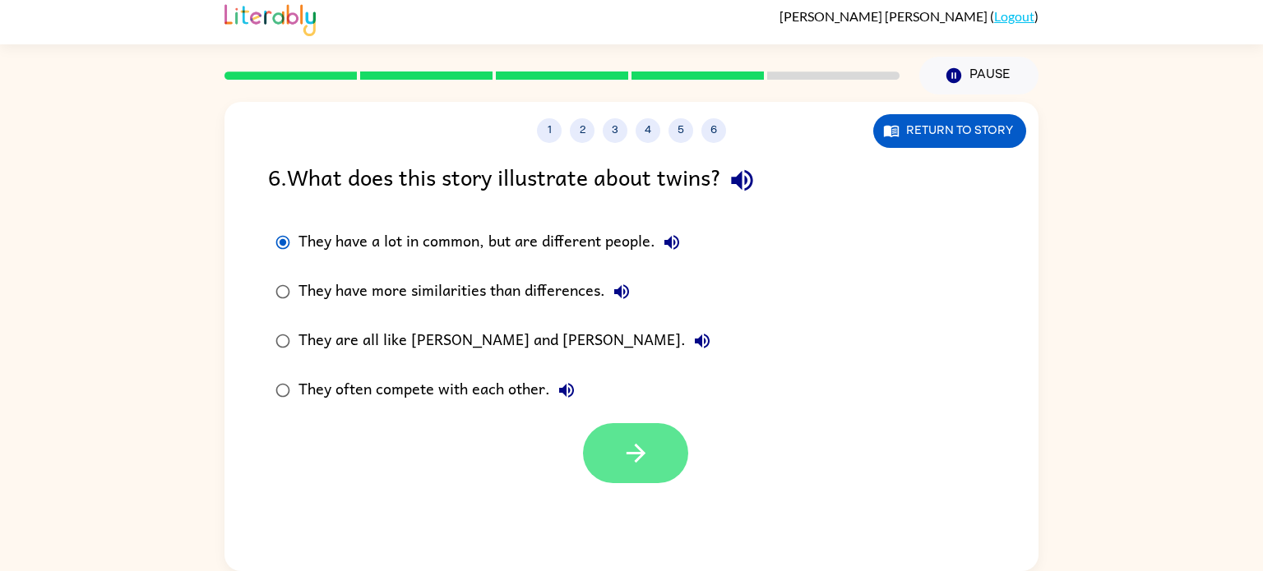
click at [631, 441] on icon "button" at bounding box center [635, 453] width 29 height 29
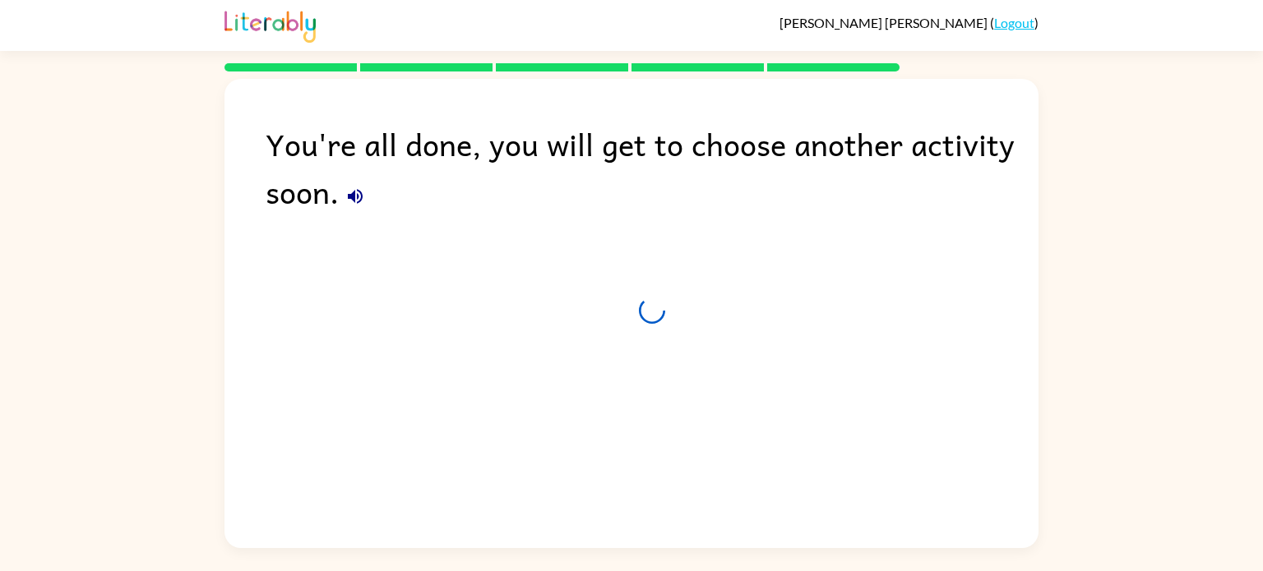
scroll to position [0, 0]
